Goal: Use online tool/utility: Utilize a website feature to perform a specific function

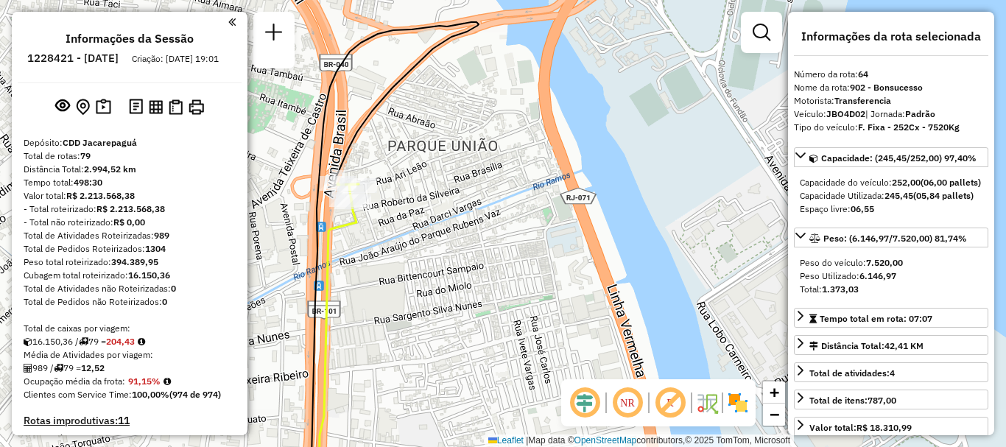
select select "**********"
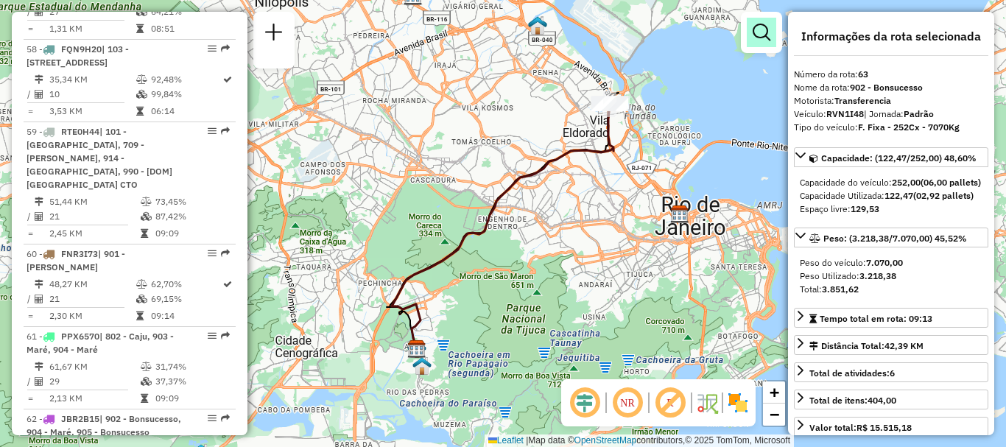
scroll to position [3257, 0]
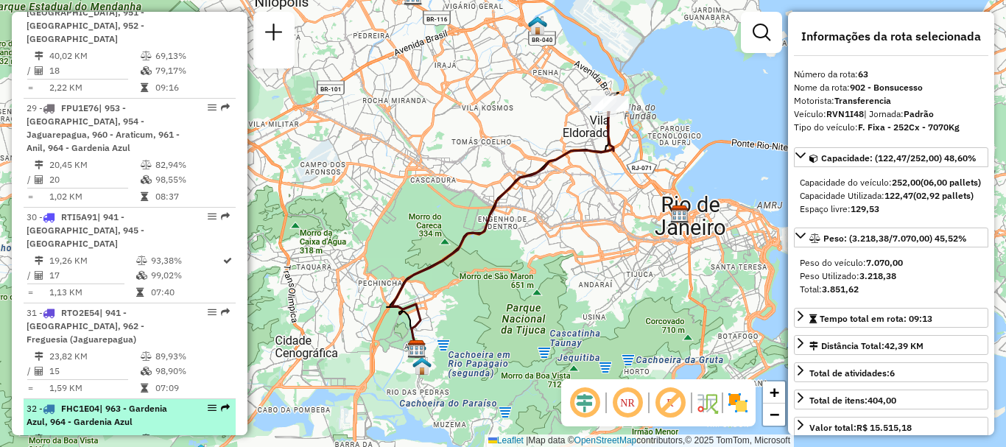
click at [221, 403] on em at bounding box center [225, 407] width 9 height 9
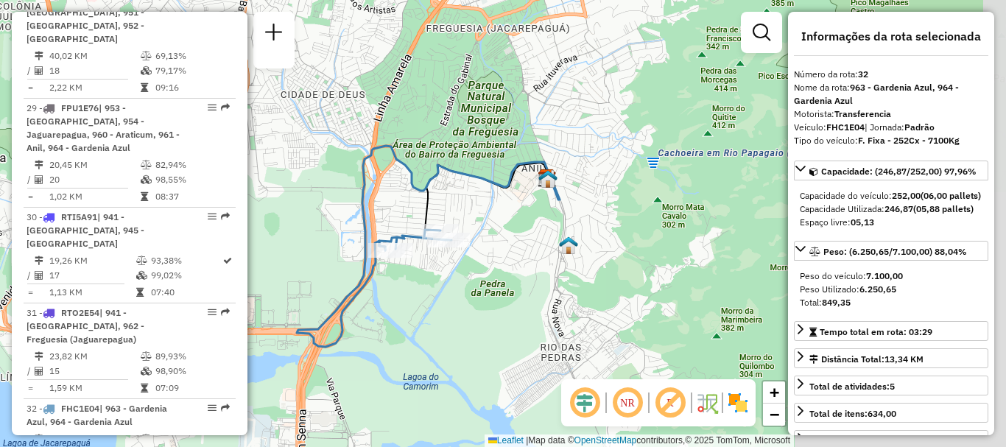
drag, startPoint x: 642, startPoint y: 259, endPoint x: 427, endPoint y: 259, distance: 215.0
click at [427, 259] on div "Rota 32 - Placa FHC1E04 55039277 - GRILL HOUSE LANCHONE Janela de atendimento G…" at bounding box center [503, 223] width 1006 height 447
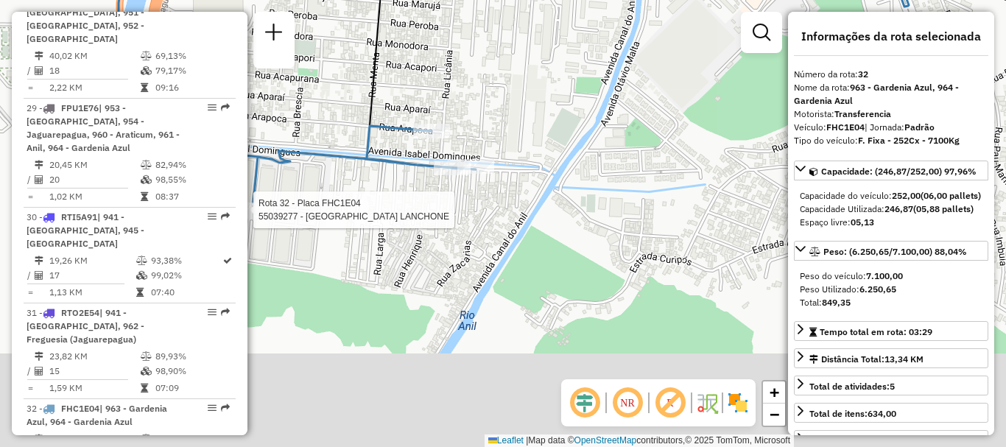
drag, startPoint x: 403, startPoint y: 300, endPoint x: 425, endPoint y: 190, distance: 111.7
click at [425, 190] on div "Rota 32 - Placa FHC1E04 55039277 - GRILL HOUSE LANCHONE Janela de atendimento G…" at bounding box center [503, 223] width 1006 height 447
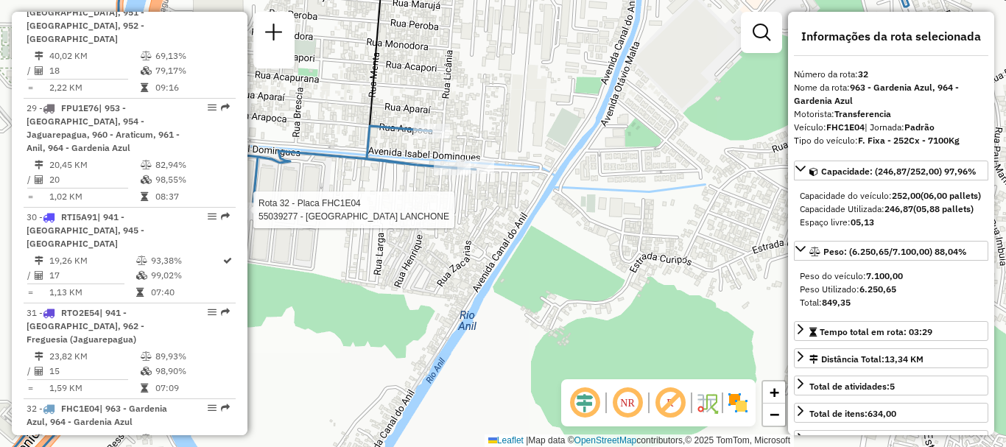
scroll to position [2875, 0]
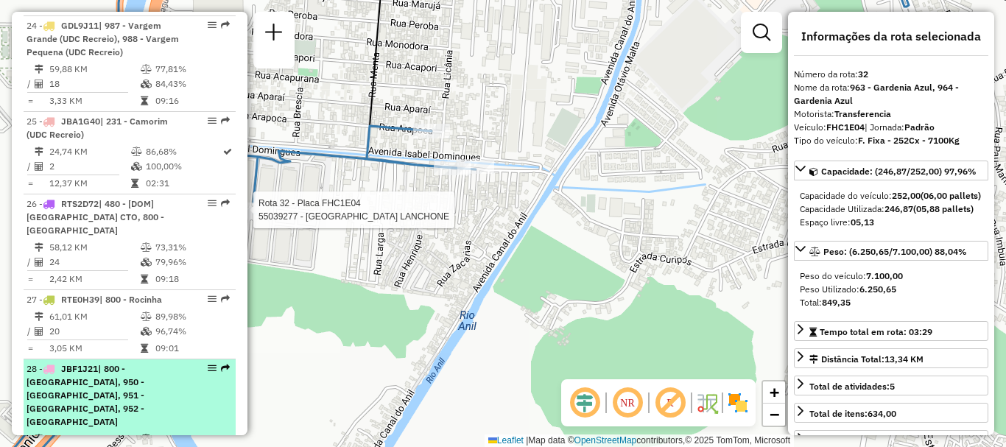
click at [221, 364] on em at bounding box center [225, 368] width 9 height 9
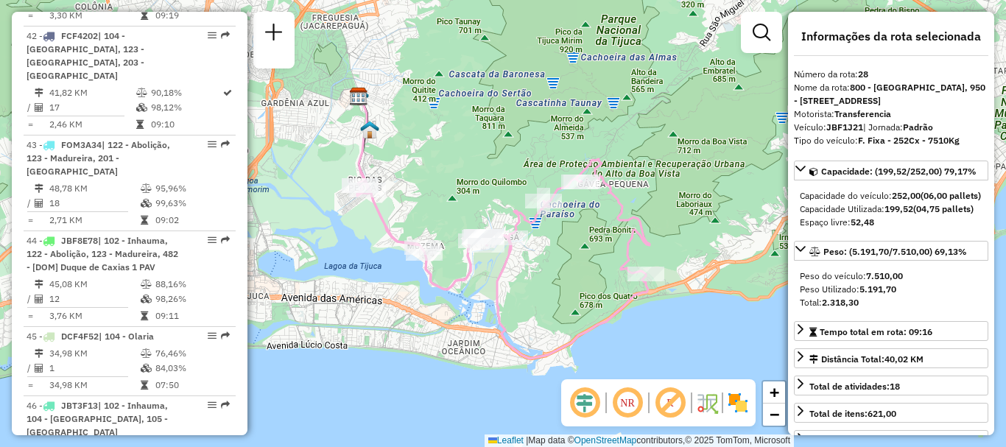
scroll to position [3340, 0]
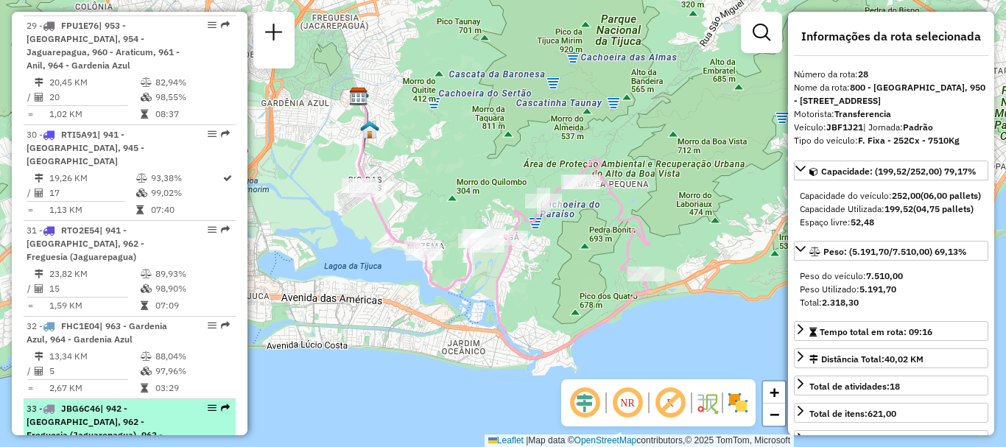
click at [216, 403] on div at bounding box center [208, 407] width 44 height 9
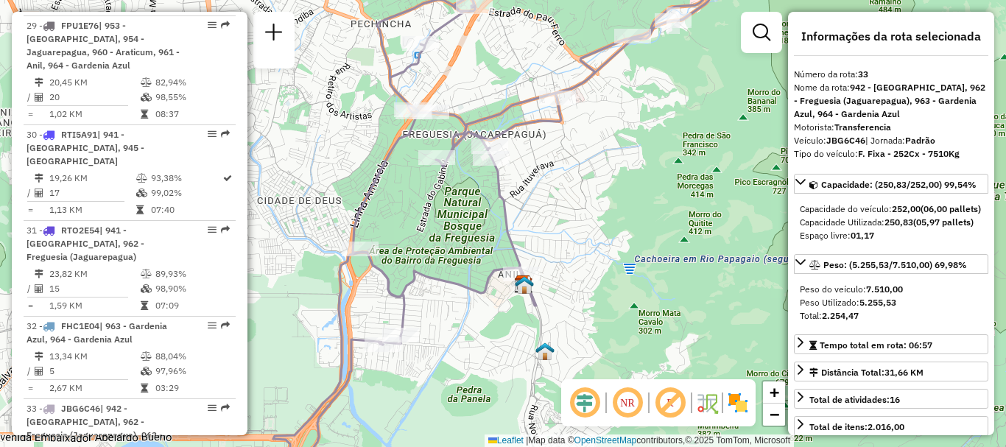
scroll to position [2970, 0]
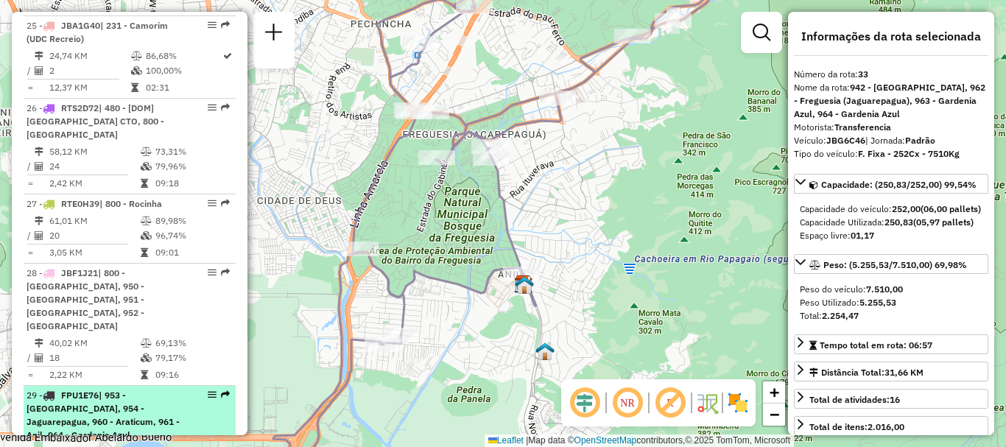
click at [221, 390] on em at bounding box center [225, 394] width 9 height 9
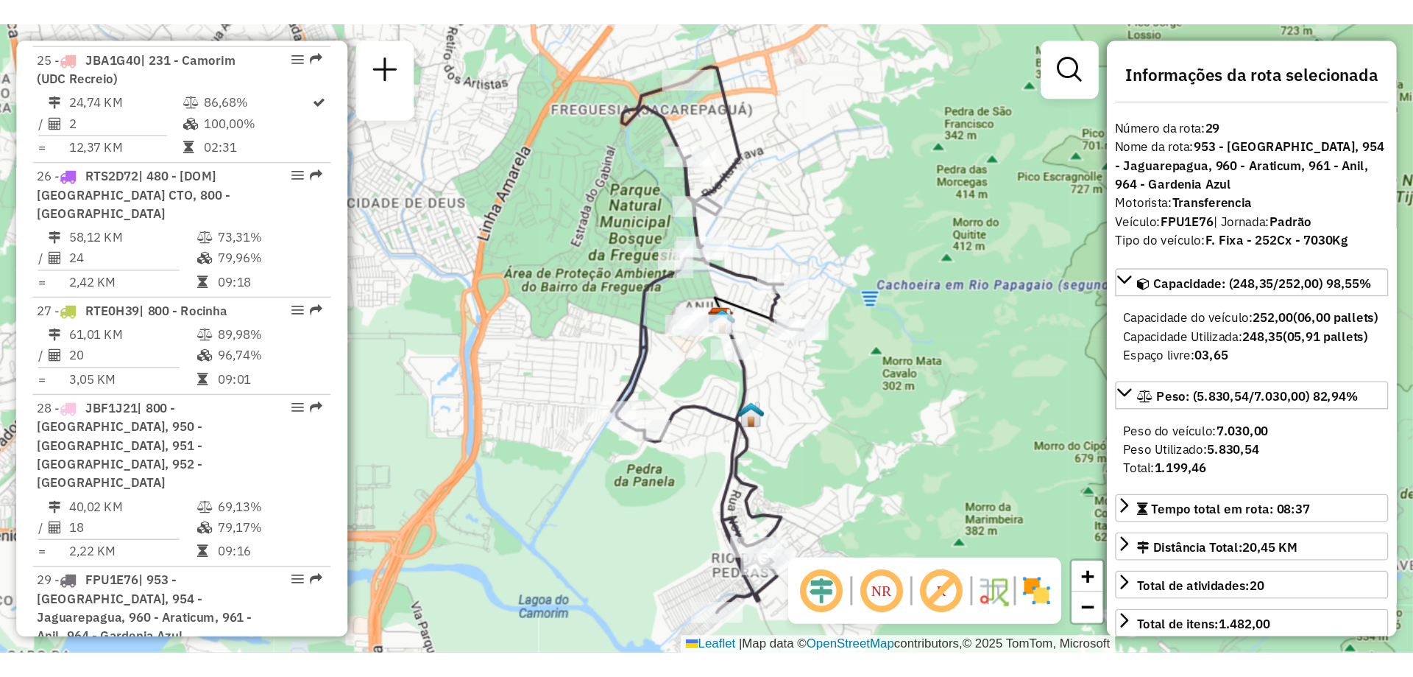
scroll to position [3340, 0]
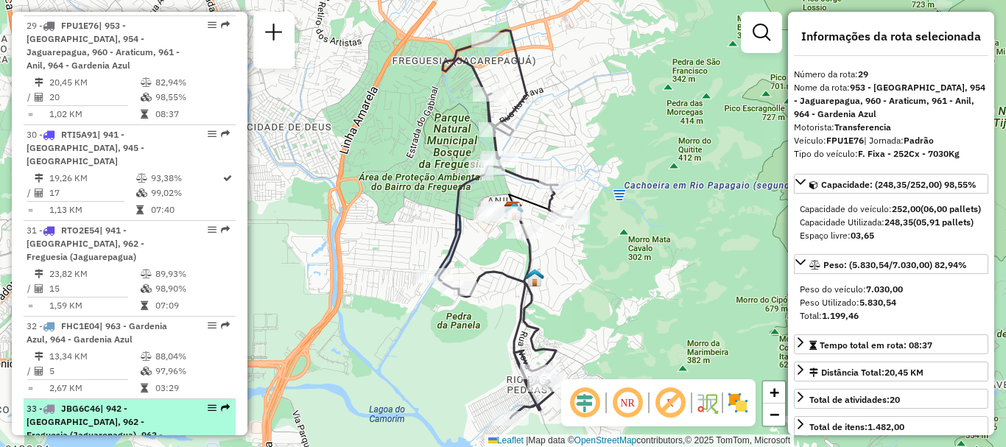
click at [216, 403] on div at bounding box center [208, 407] width 44 height 9
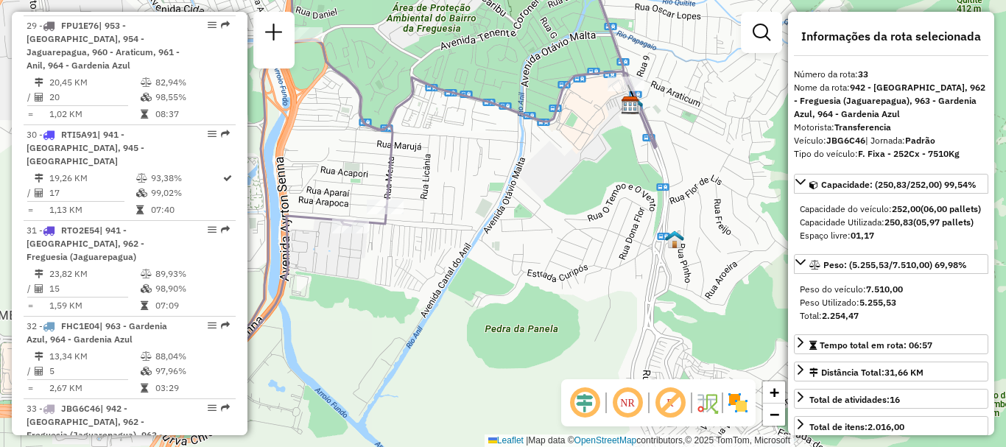
drag, startPoint x: 452, startPoint y: 347, endPoint x: 425, endPoint y: 230, distance: 120.2
click at [425, 230] on div "Janela de atendimento Grade de atendimento Capacidade Transportadoras Veículos …" at bounding box center [503, 223] width 1006 height 447
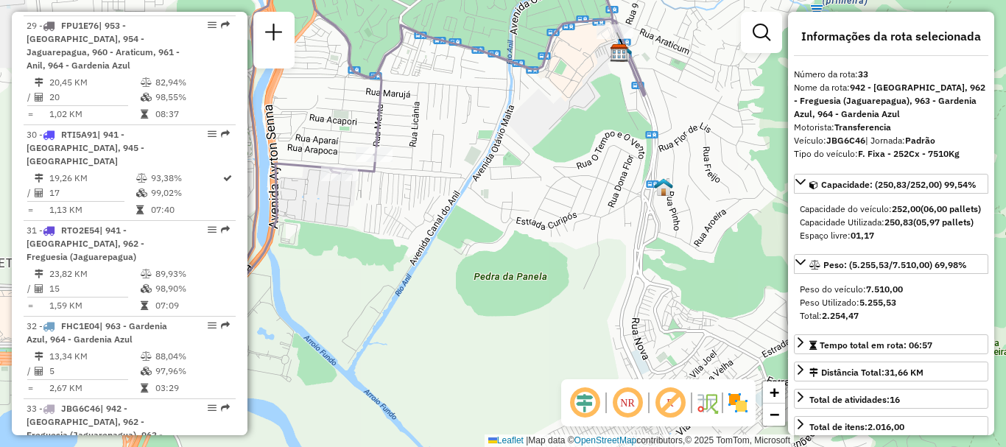
drag, startPoint x: 595, startPoint y: 285, endPoint x: 557, endPoint y: 168, distance: 123.1
click at [557, 168] on div "Janela de atendimento Grade de atendimento Capacidade Transportadoras Veículos …" at bounding box center [503, 223] width 1006 height 447
